Goal: Communication & Community: Answer question/provide support

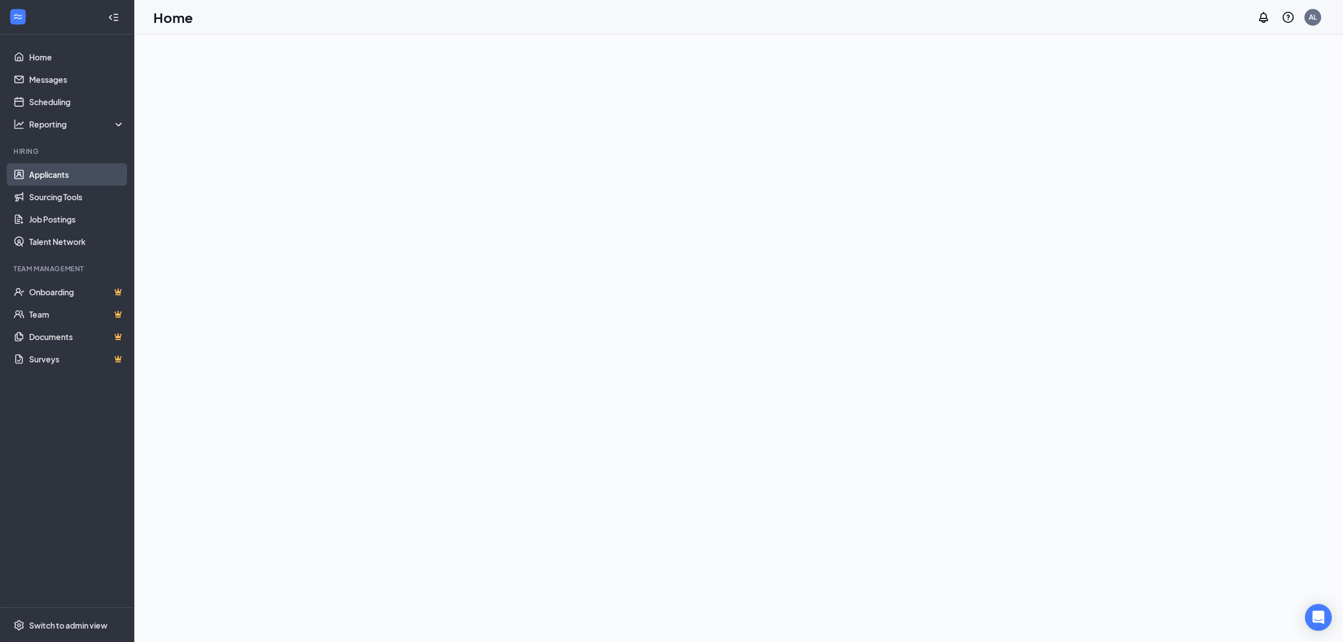
click at [63, 172] on link "Applicants" at bounding box center [77, 174] width 96 height 22
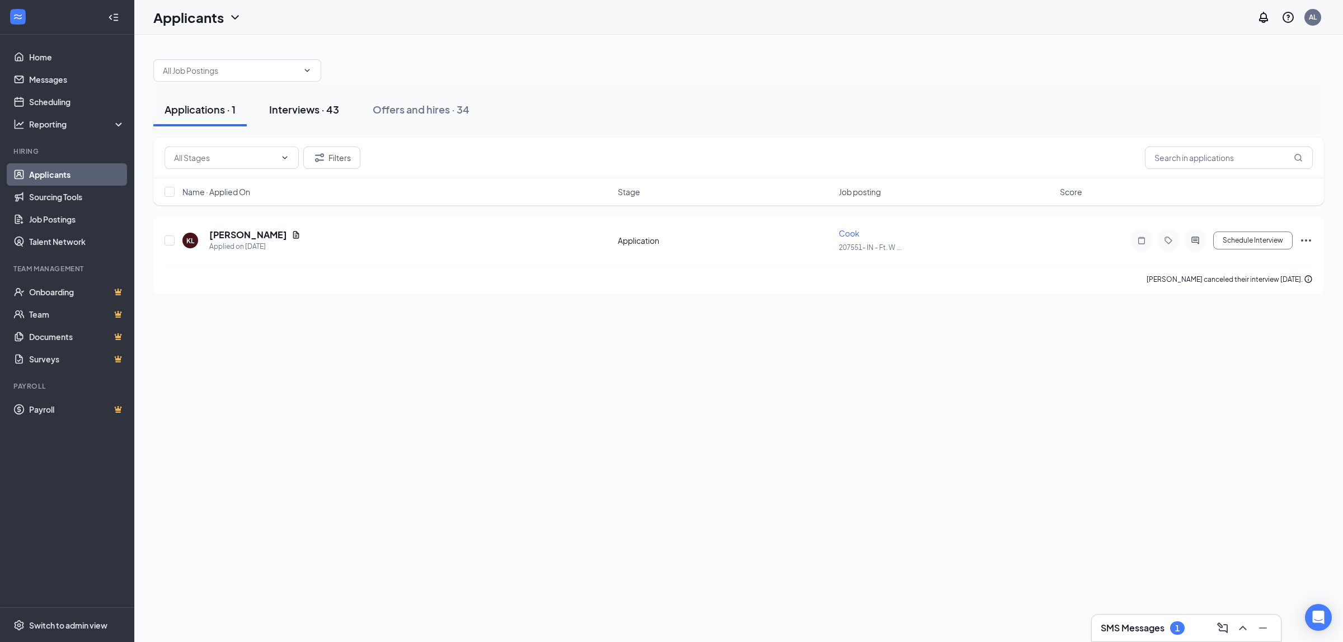
click at [320, 109] on div "Interviews · 43" at bounding box center [304, 109] width 70 height 14
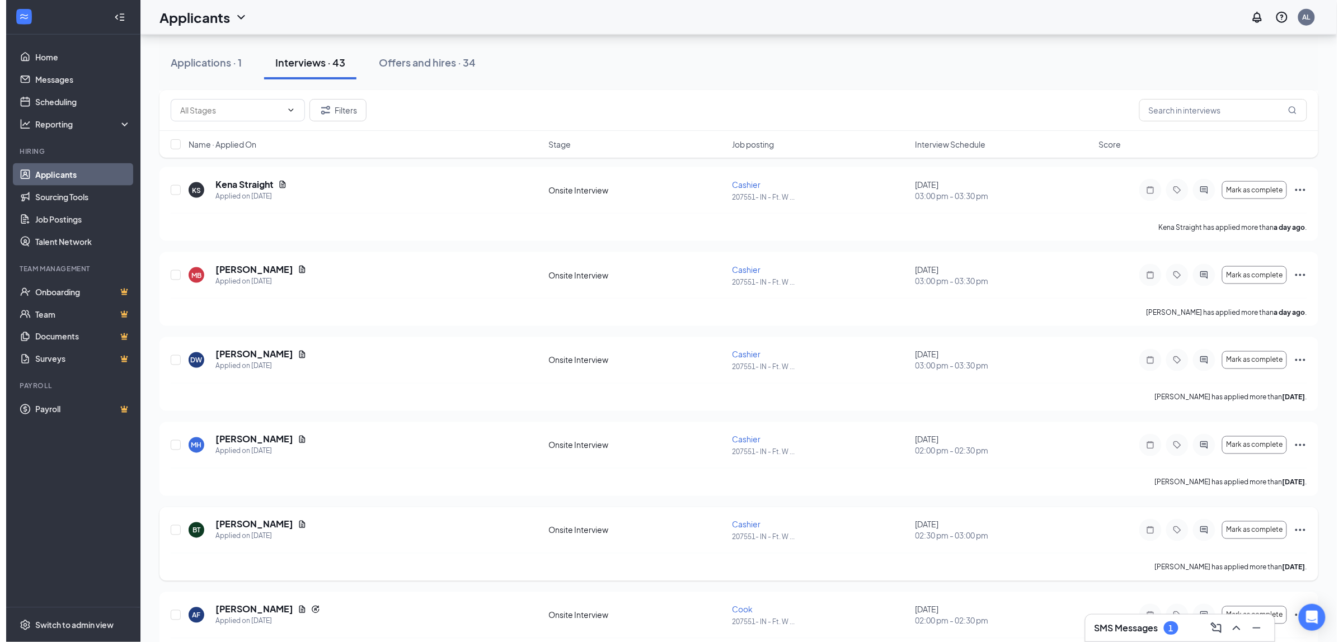
scroll to position [839, 0]
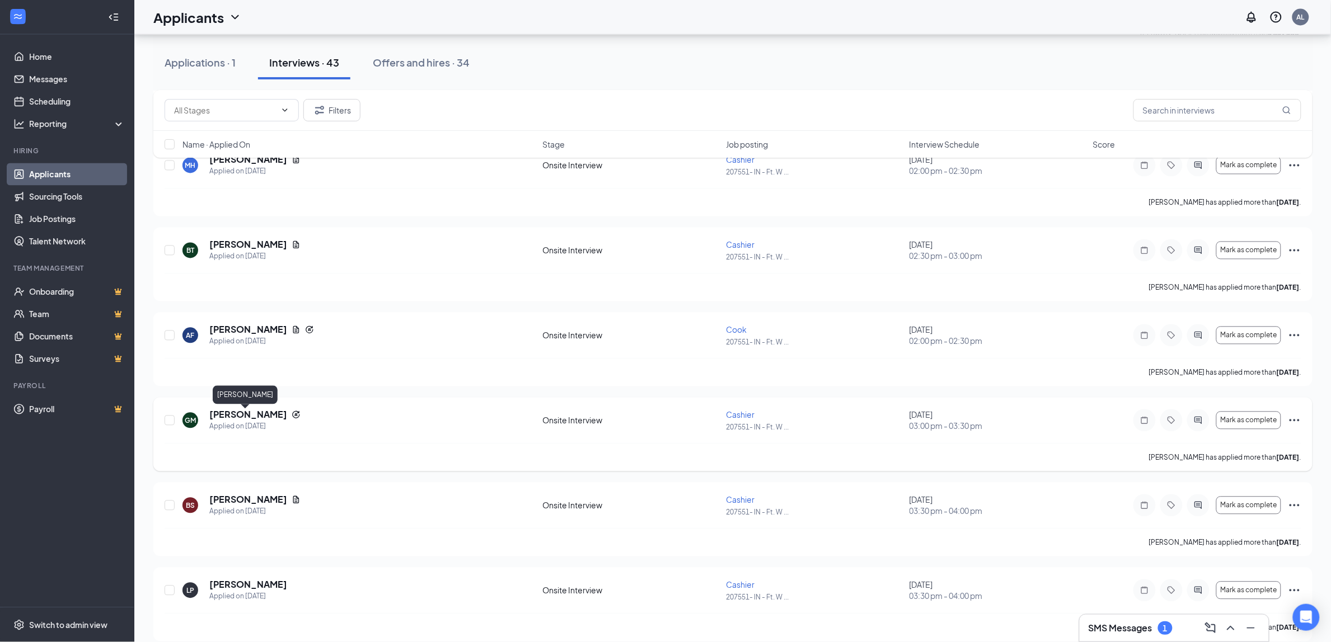
click at [230, 417] on h5 "[PERSON_NAME]" at bounding box center [248, 415] width 78 height 12
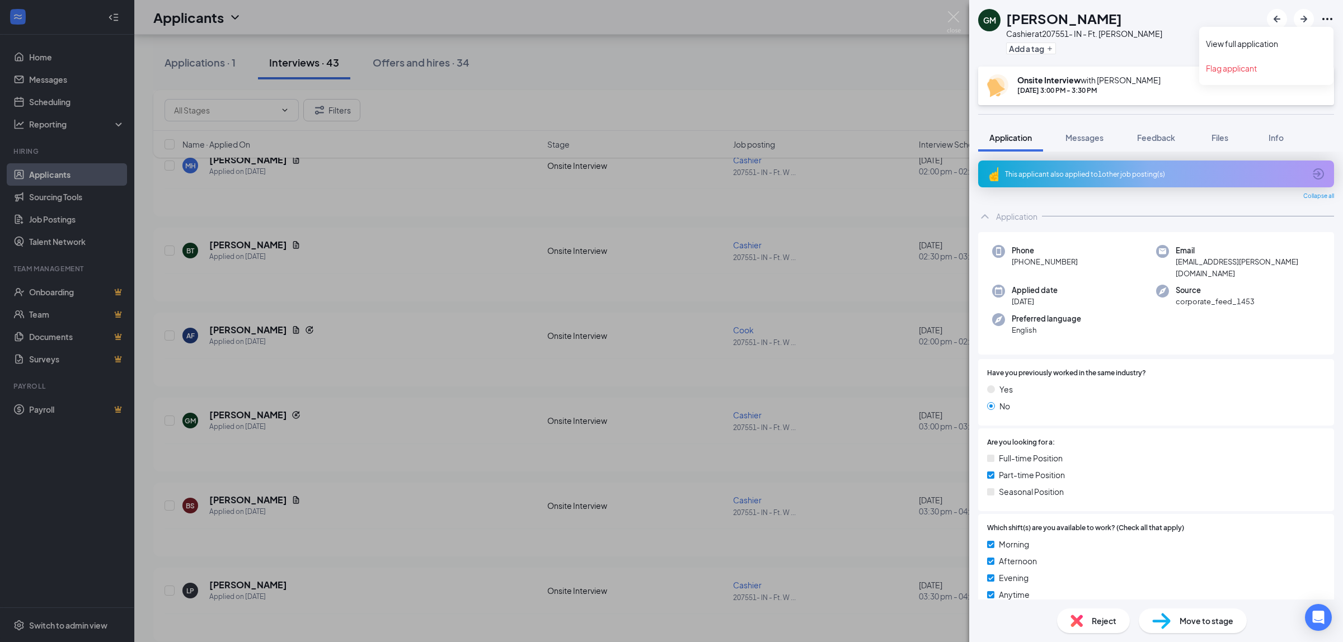
click at [1324, 18] on icon "Ellipses" at bounding box center [1327, 19] width 10 height 2
click at [1234, 45] on link "View full application" at bounding box center [1266, 43] width 121 height 11
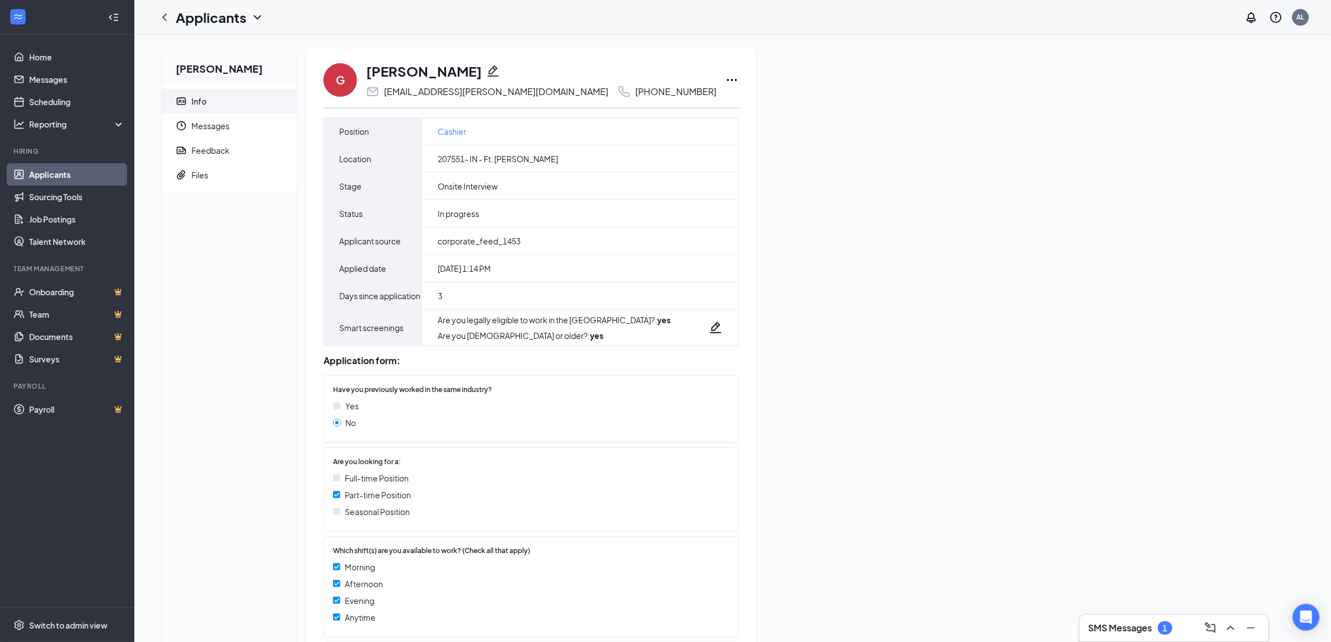
click at [725, 76] on icon "Ellipses" at bounding box center [731, 79] width 13 height 13
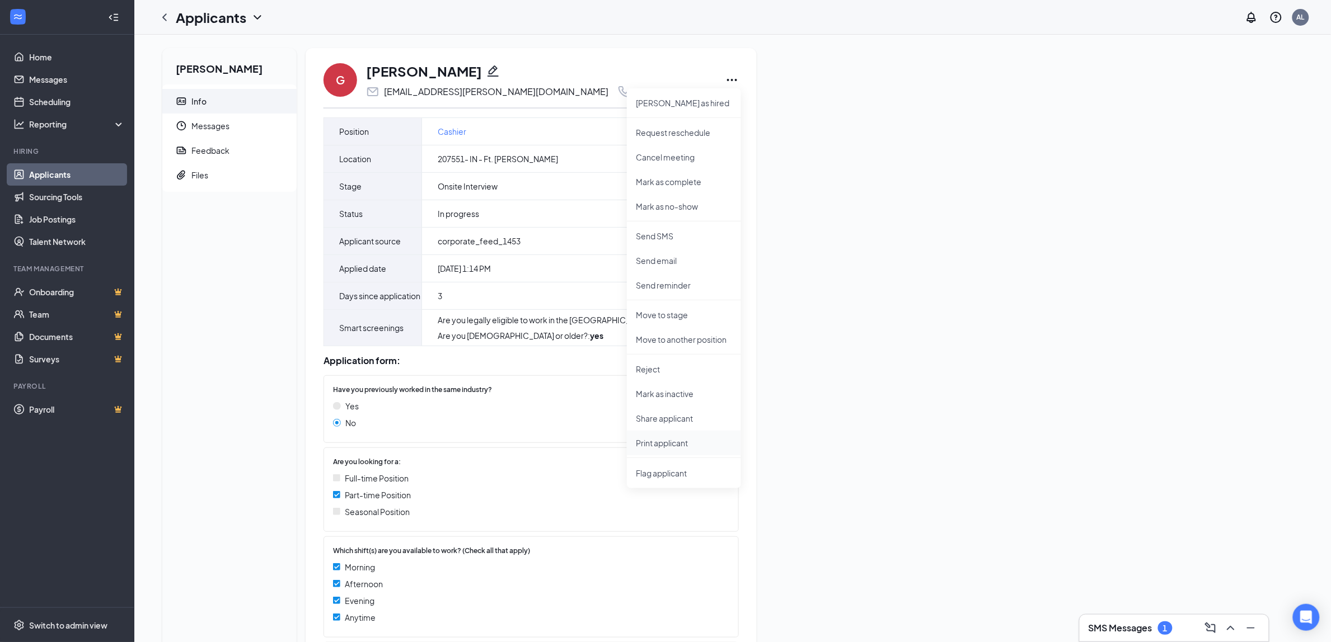
click at [655, 446] on p "Print applicant" at bounding box center [684, 443] width 96 height 11
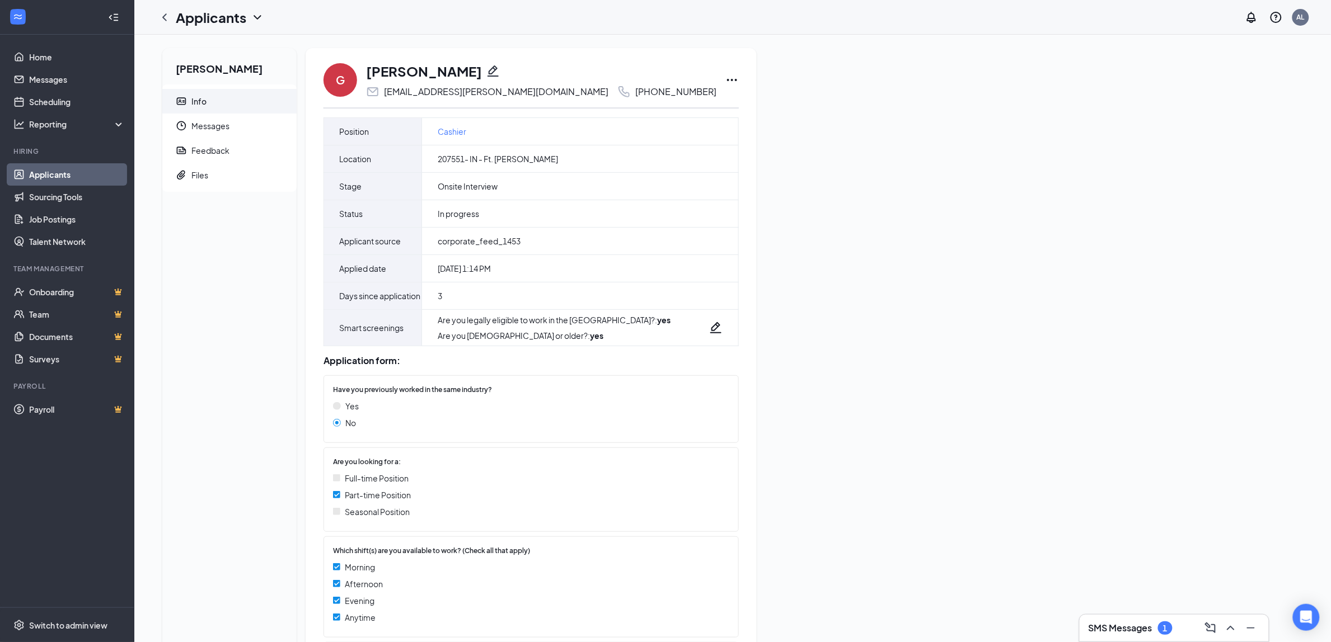
click at [1165, 628] on div "1" at bounding box center [1165, 629] width 4 height 10
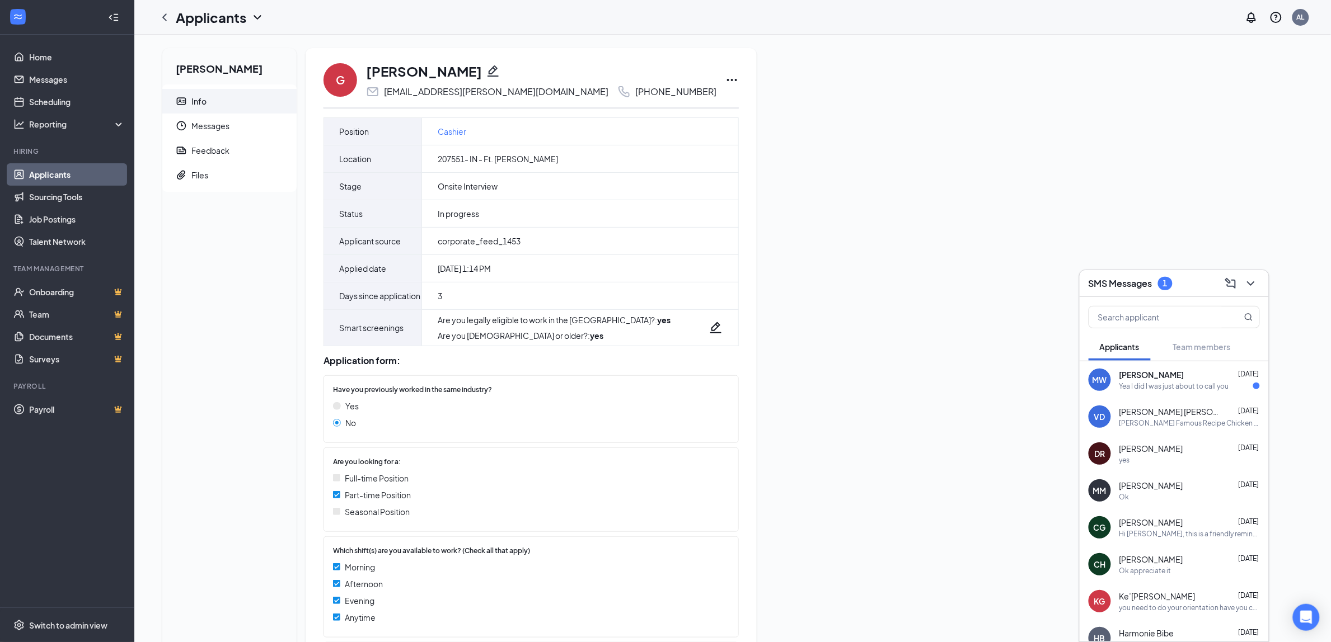
click at [1157, 388] on div "Yea I did I was just about to call you" at bounding box center [1174, 387] width 110 height 10
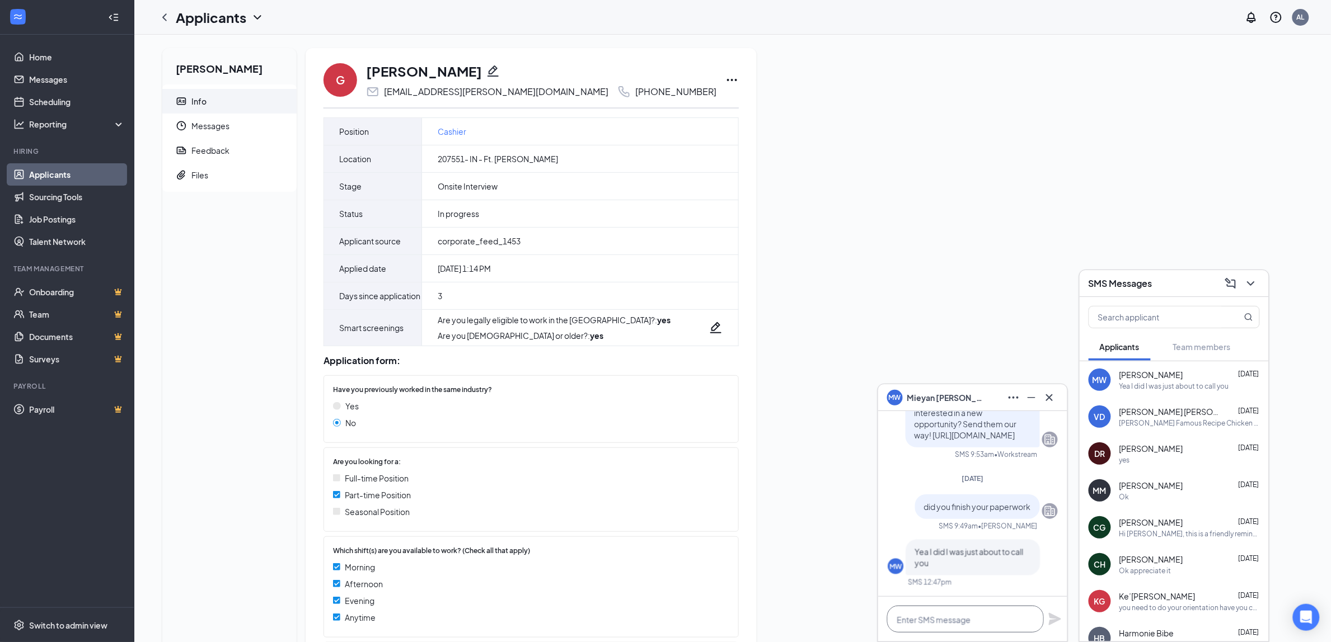
click at [932, 617] on textarea at bounding box center [965, 619] width 157 height 27
type textarea "k we need to get you started"
drag, startPoint x: 1054, startPoint y: 621, endPoint x: 1041, endPoint y: 617, distance: 13.5
click at [1054, 622] on icon "Plane" at bounding box center [1055, 619] width 12 height 12
